Goal: Task Accomplishment & Management: Use online tool/utility

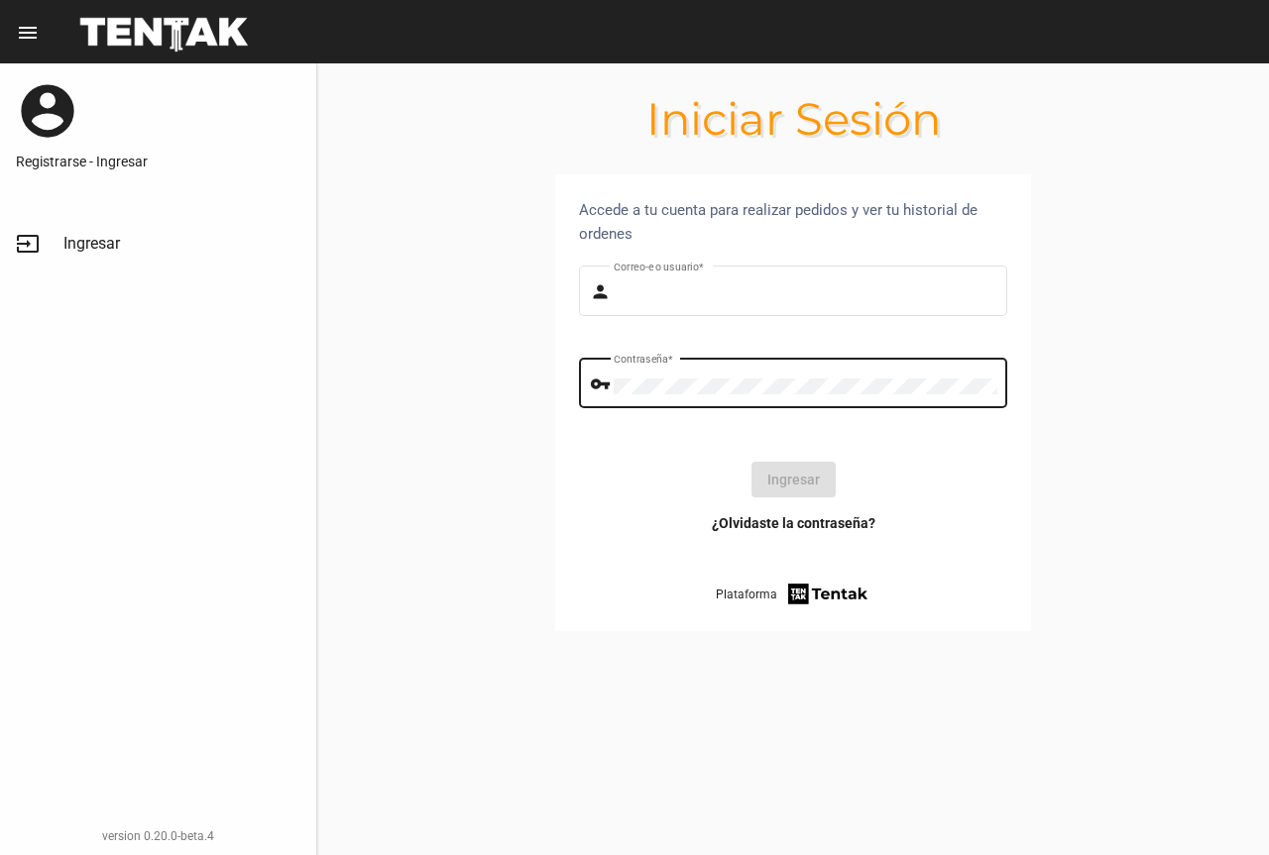
type input "UsuarioHisehi"
click at [805, 484] on button "Ingresar" at bounding box center [793, 480] width 84 height 36
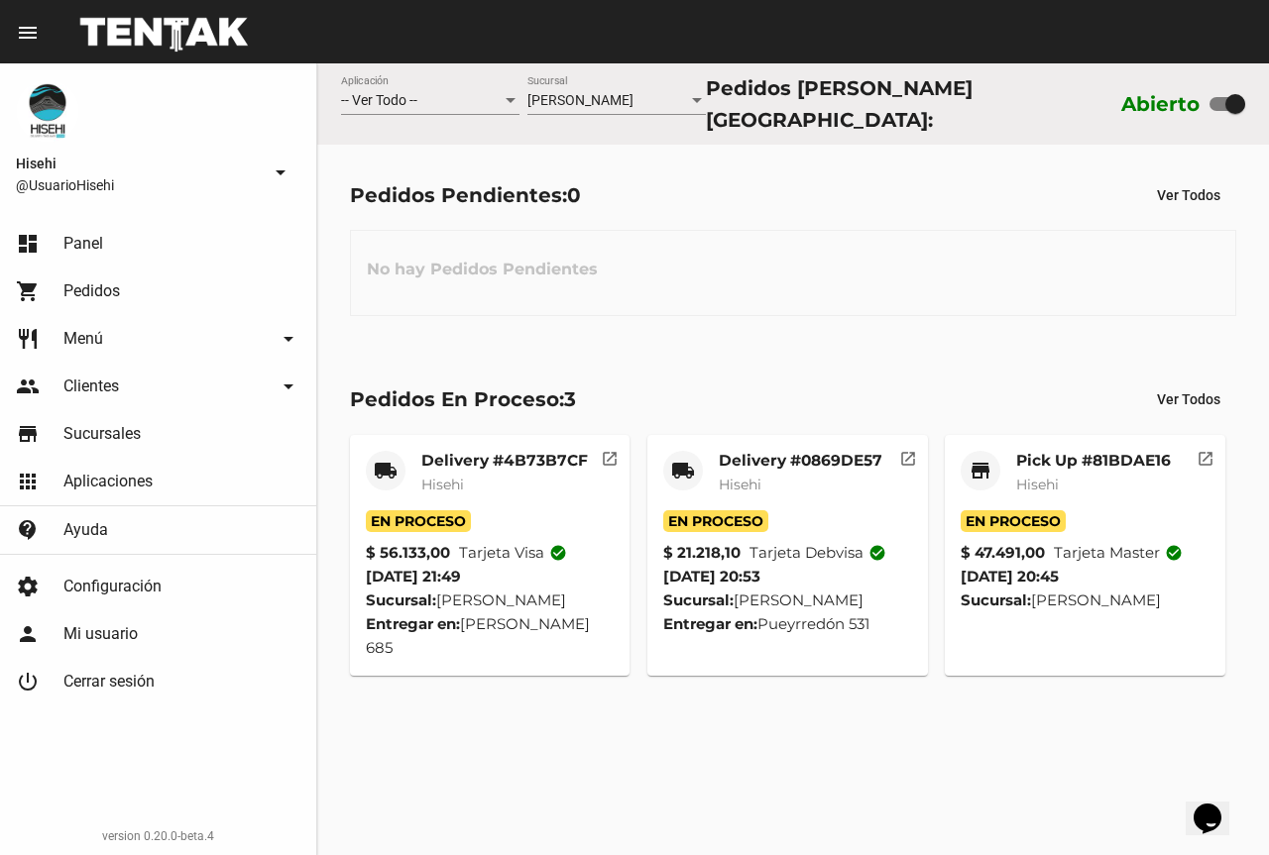
click at [799, 455] on mat-card-title "Delivery #0869DE57" at bounding box center [801, 461] width 164 height 20
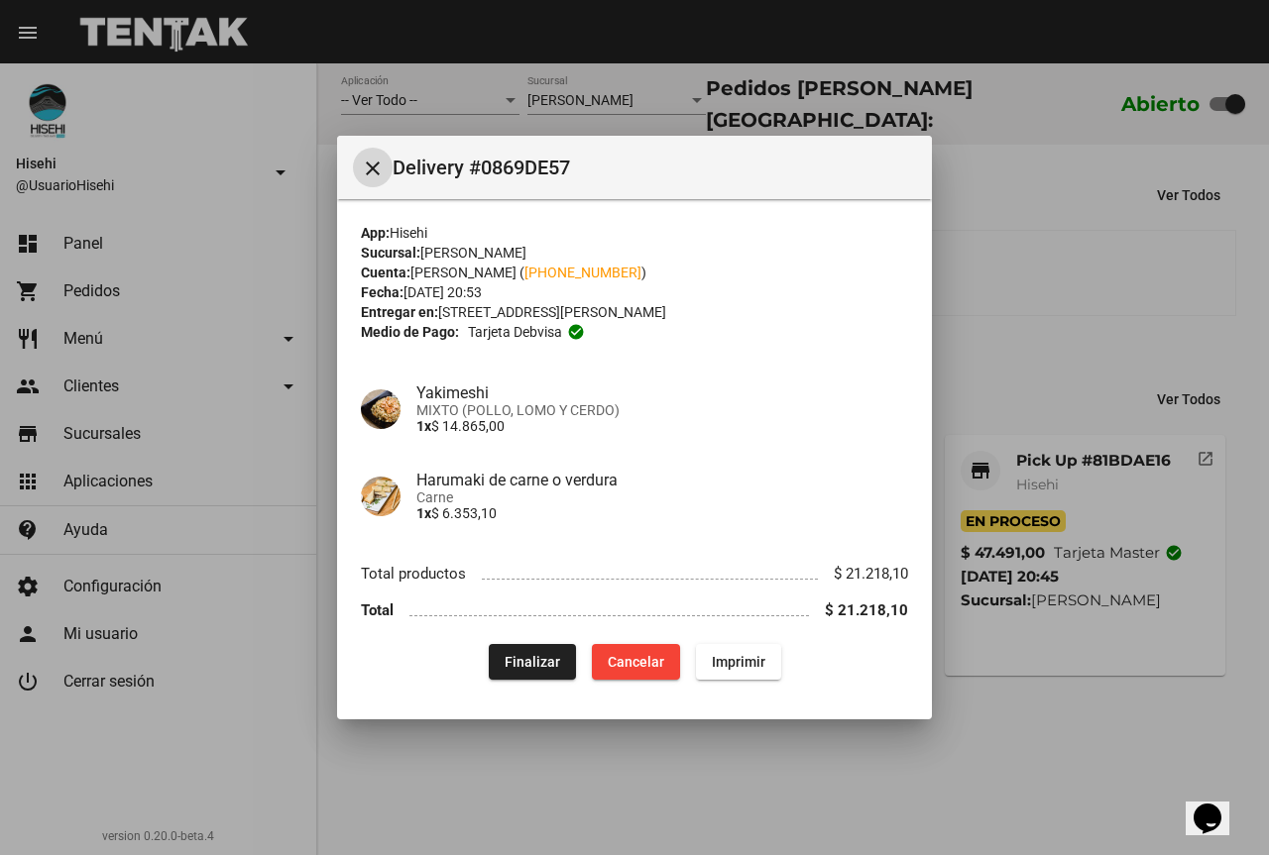
click at [534, 651] on button "Finalizar" at bounding box center [532, 662] width 87 height 36
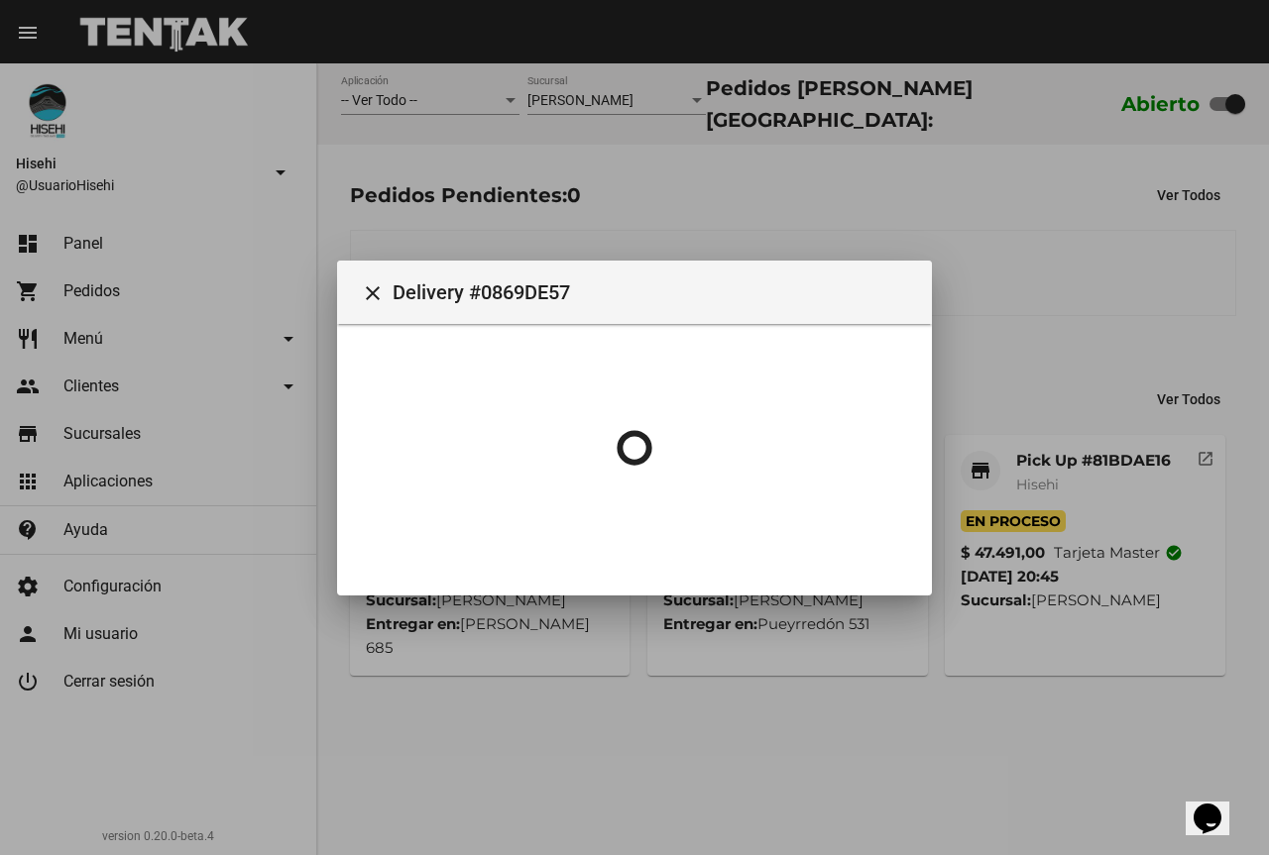
click at [1070, 328] on div at bounding box center [634, 427] width 1269 height 855
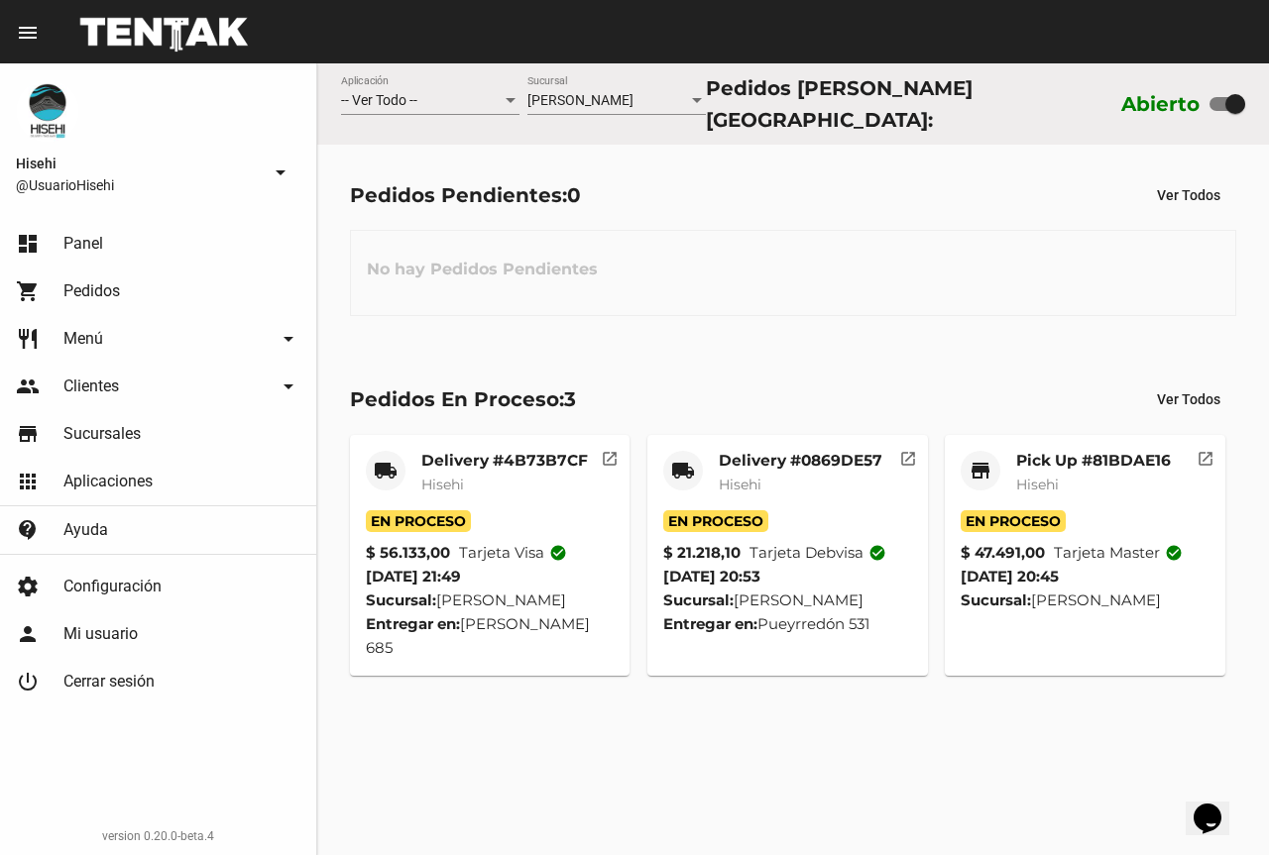
click at [1016, 464] on div "Pick Up #81BDAE16 Hisehi" at bounding box center [1093, 480] width 155 height 59
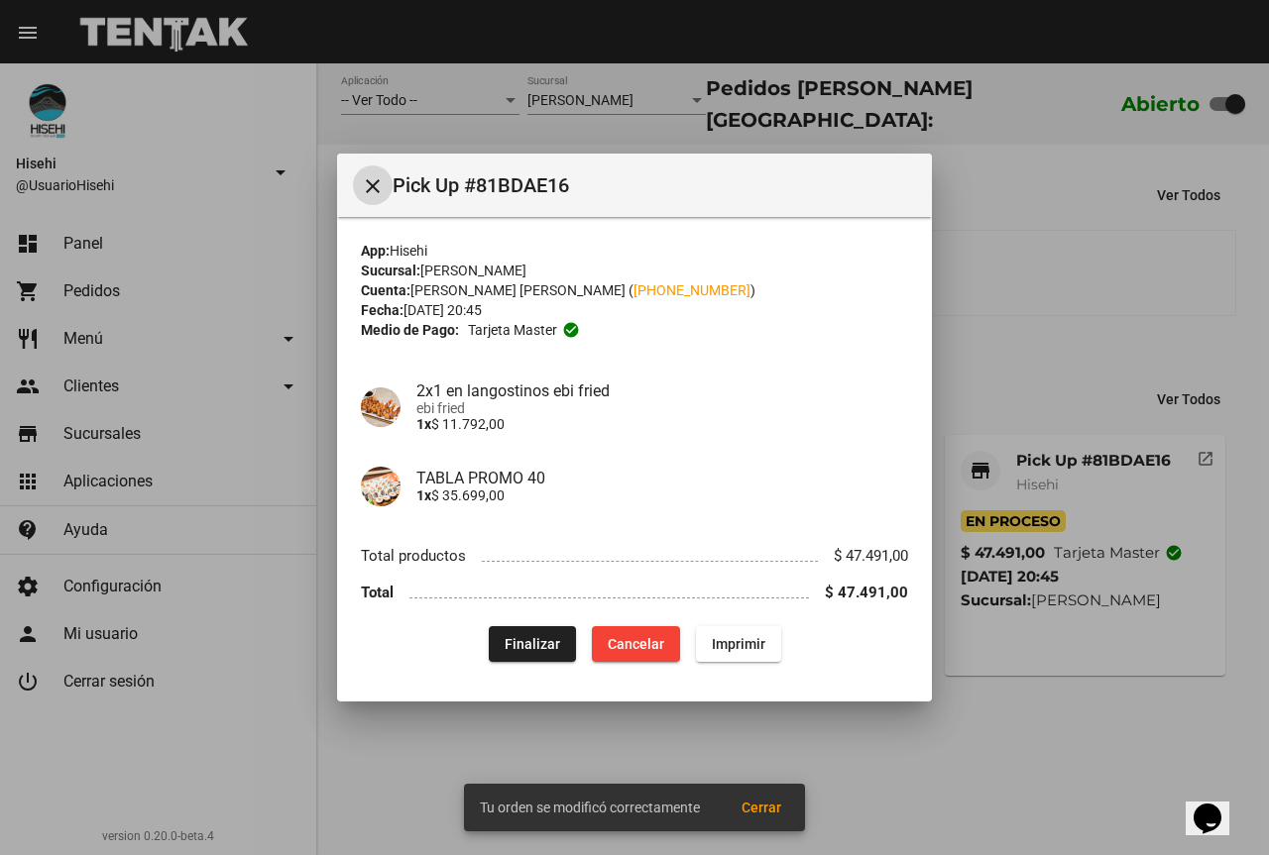
click at [543, 642] on span "Finalizar" at bounding box center [531, 644] width 55 height 16
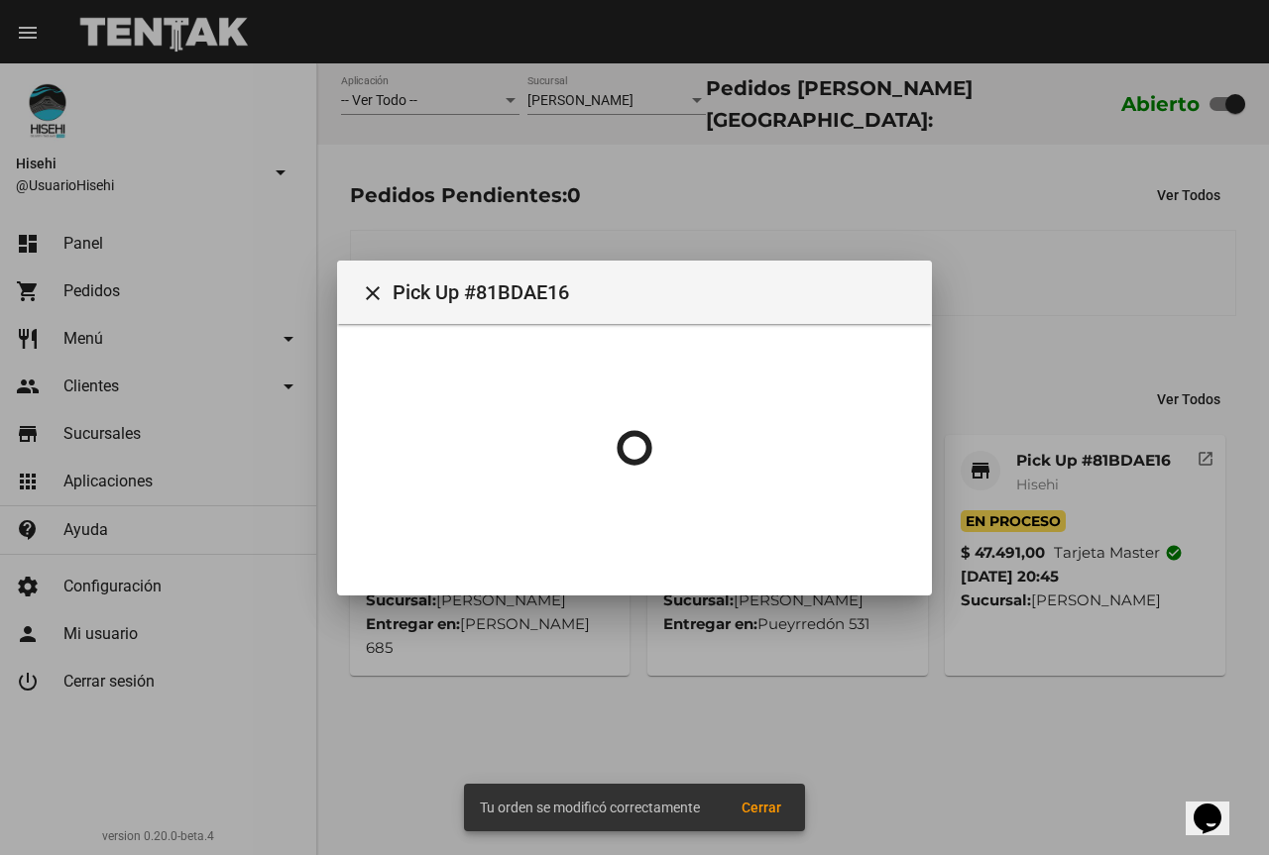
click at [970, 355] on div at bounding box center [634, 427] width 1269 height 855
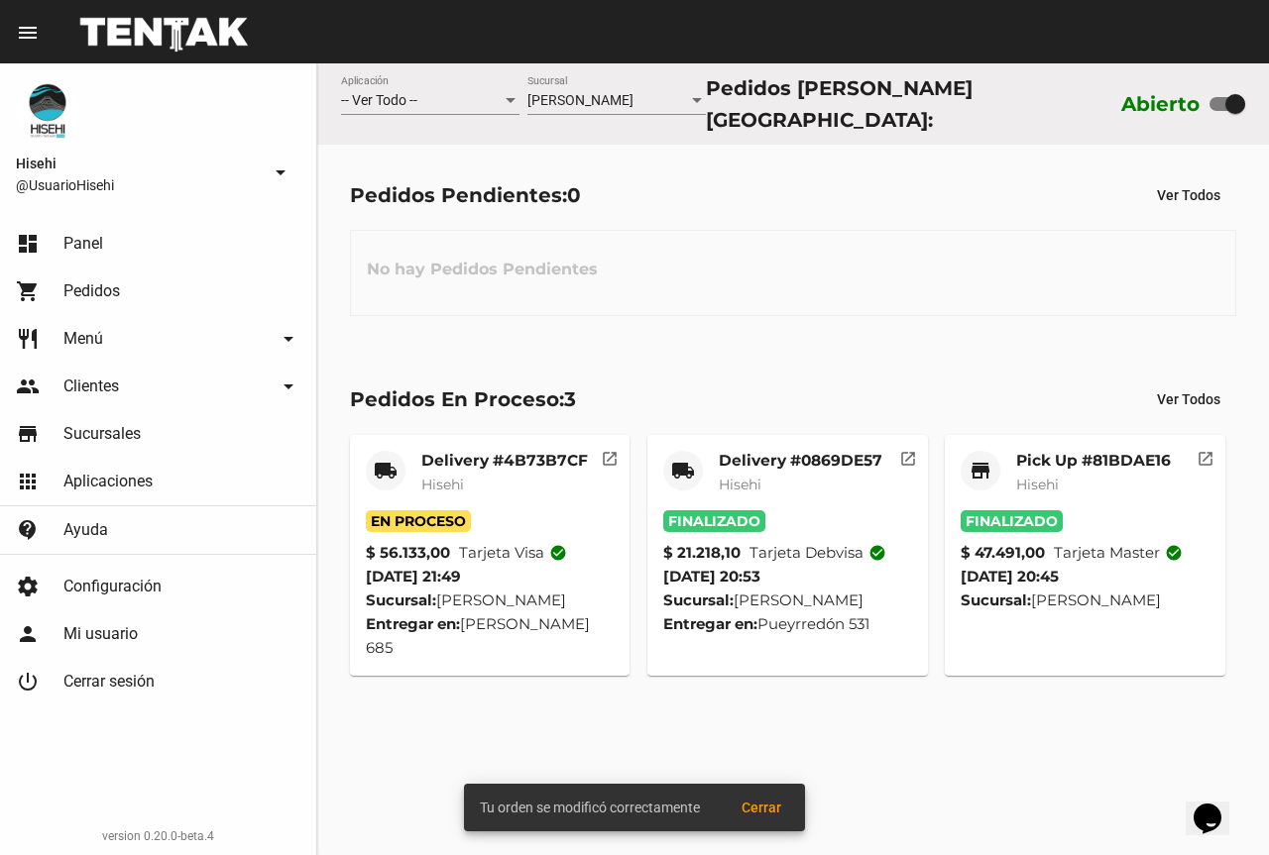
click at [544, 451] on mat-card-title "Delivery #4B73B7CF" at bounding box center [504, 461] width 166 height 20
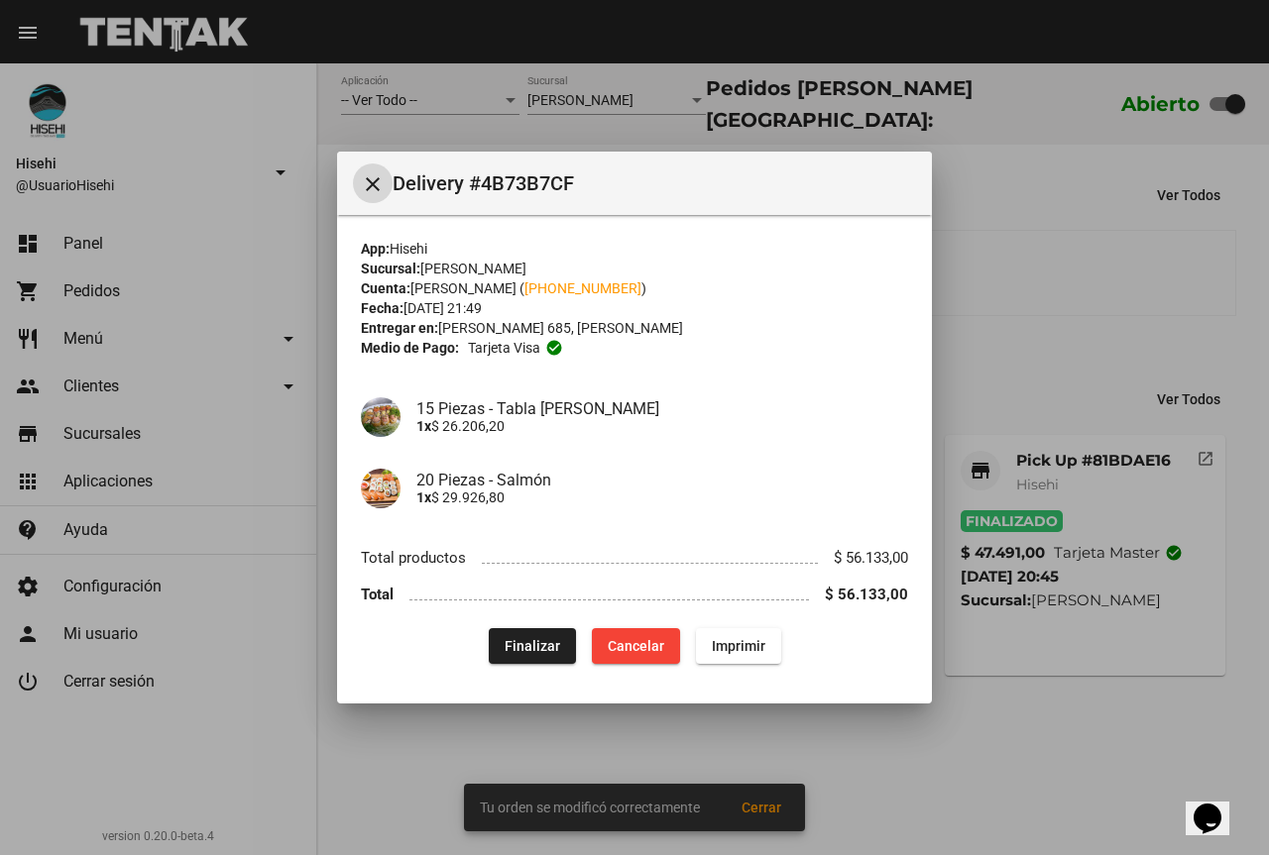
click at [540, 644] on span "Finalizar" at bounding box center [531, 646] width 55 height 16
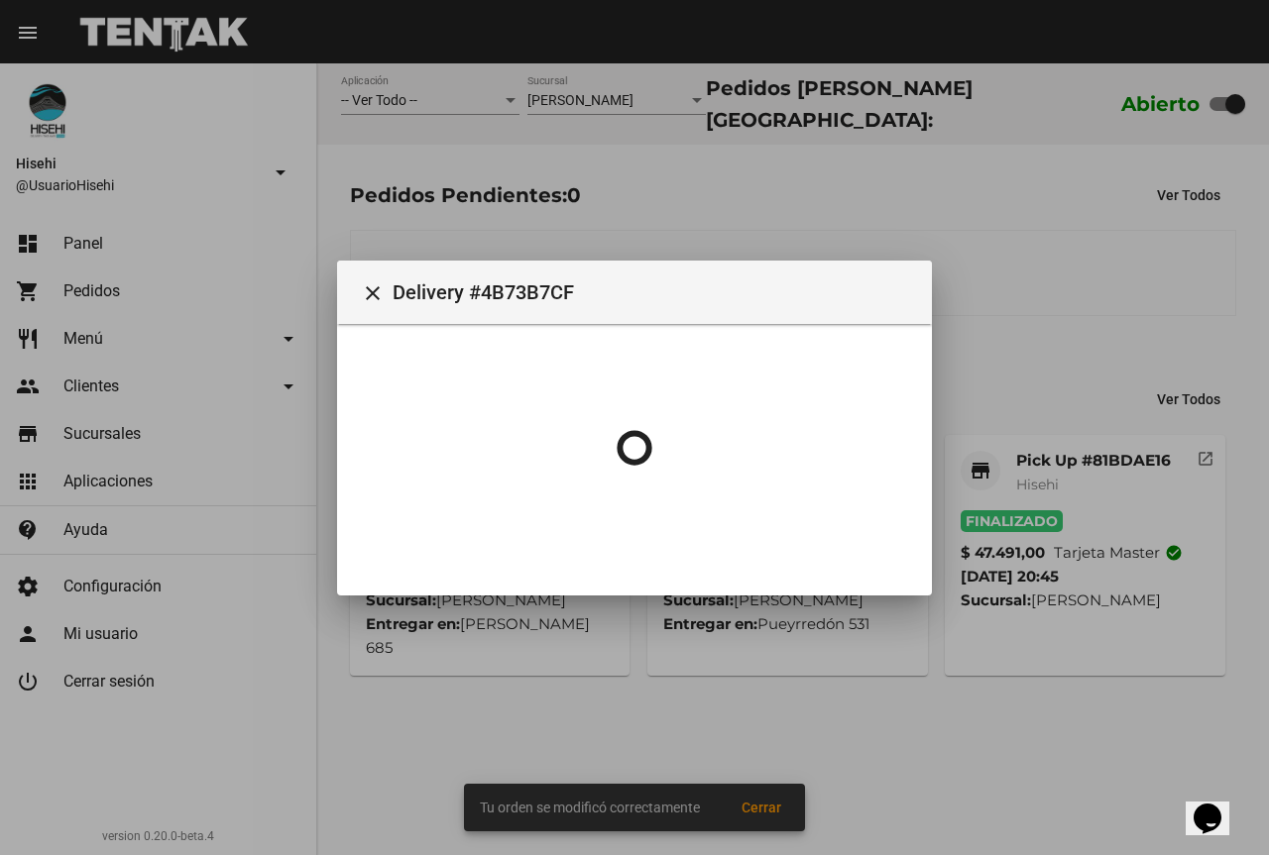
click at [1268, 93] on div at bounding box center [634, 427] width 1269 height 855
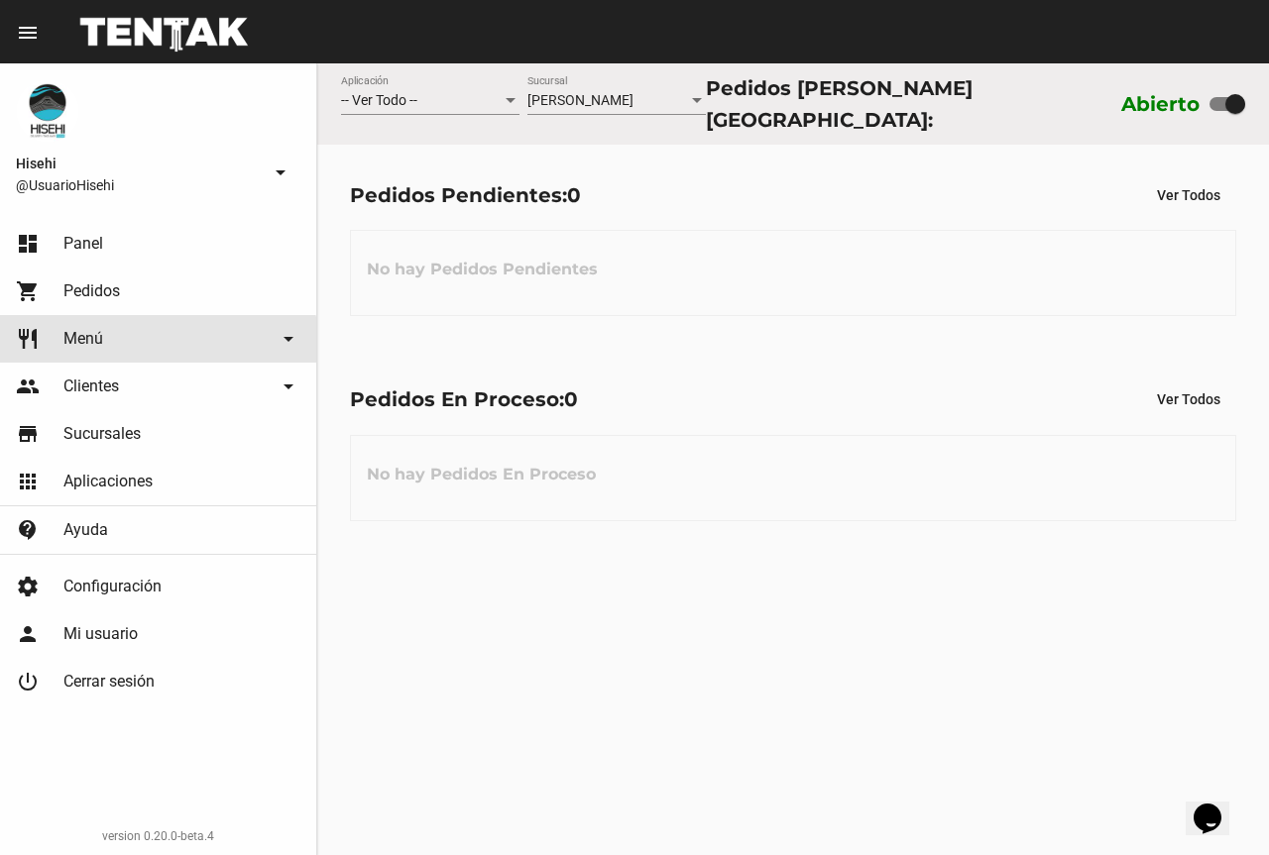
click at [138, 350] on link "restaurant Menú arrow_drop_down" at bounding box center [158, 339] width 316 height 48
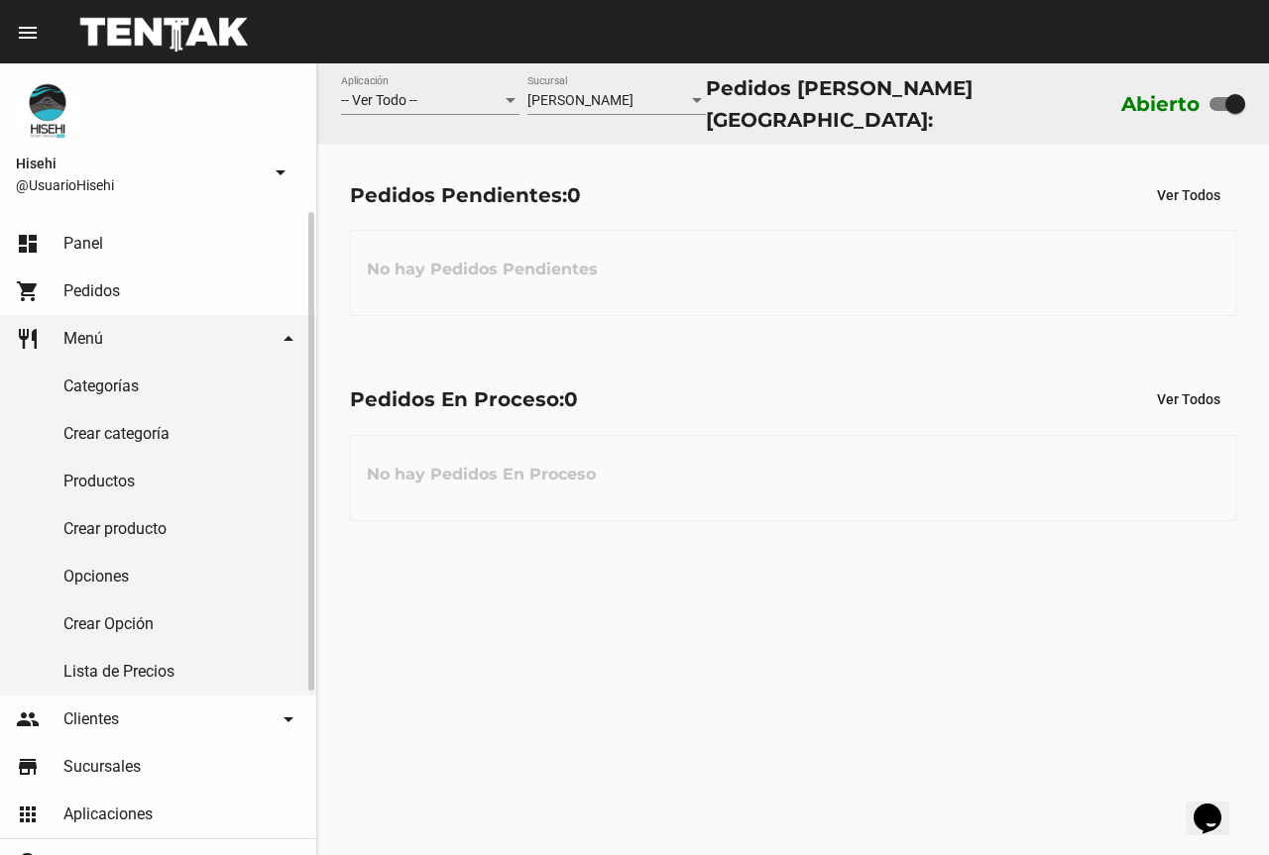
click at [138, 350] on link "restaurant Menú arrow_drop_down" at bounding box center [158, 339] width 316 height 48
